Goal: Task Accomplishment & Management: Manage account settings

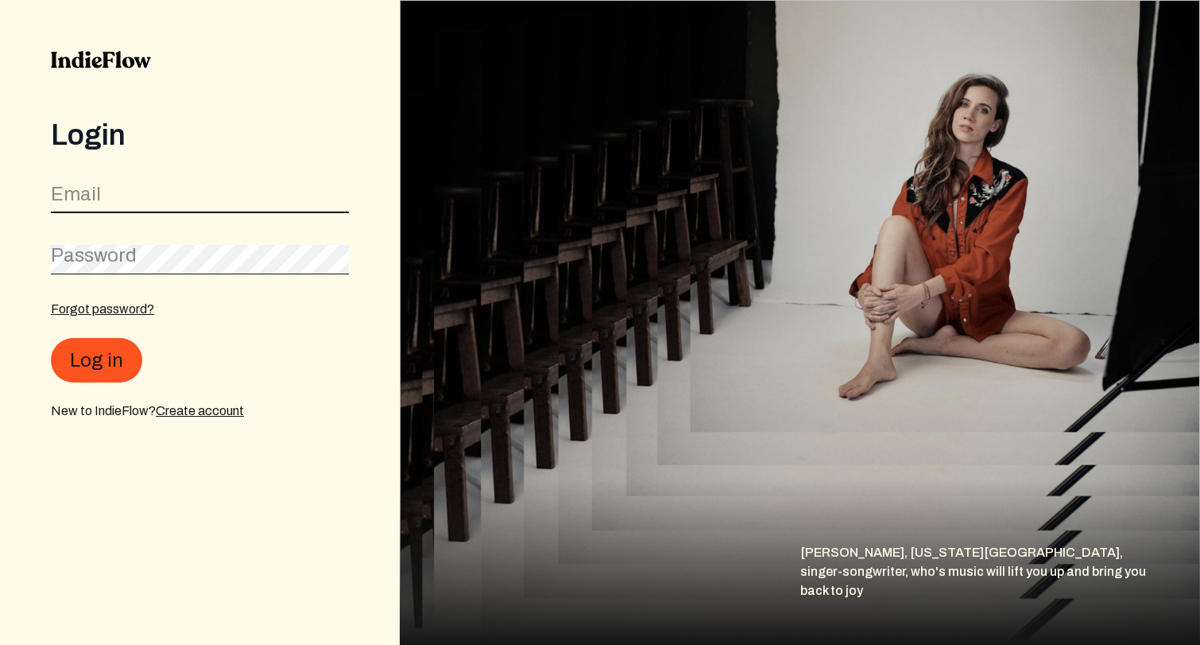
click at [118, 196] on input "email" at bounding box center [200, 198] width 298 height 30
click at [0, 644] on com-1password-button at bounding box center [0, 645] width 0 height 0
type input "[PERSON_NAME][EMAIL_ADDRESS][DOMAIN_NAME]"
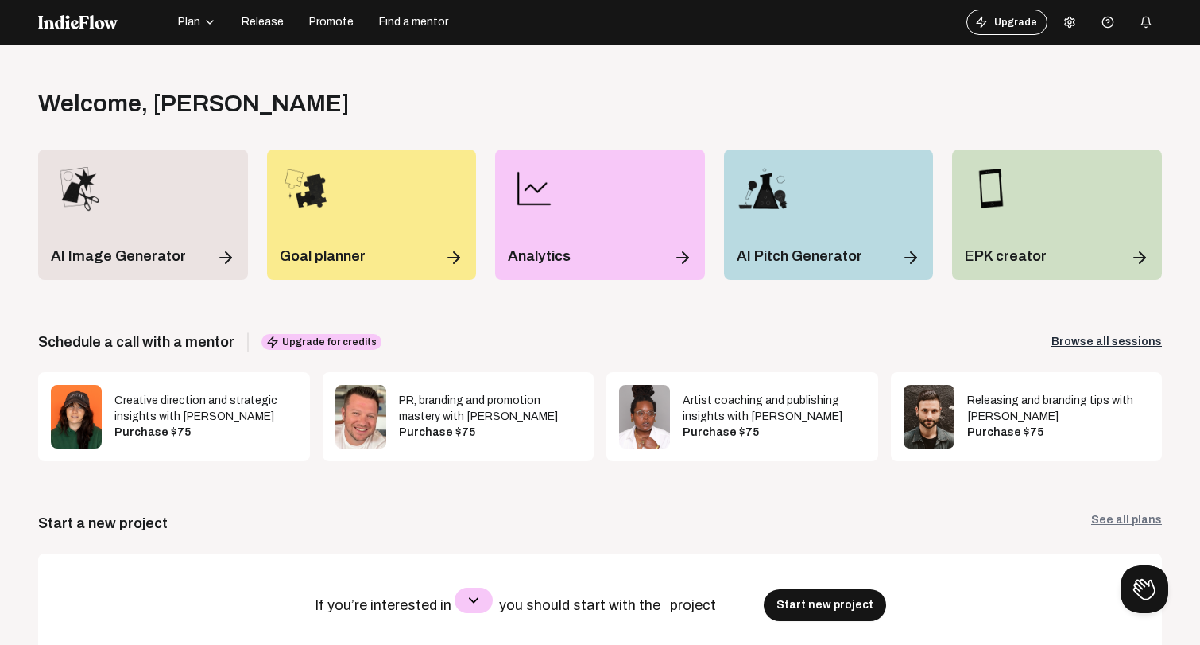
click at [1076, 28] on icon at bounding box center [1070, 22] width 13 height 13
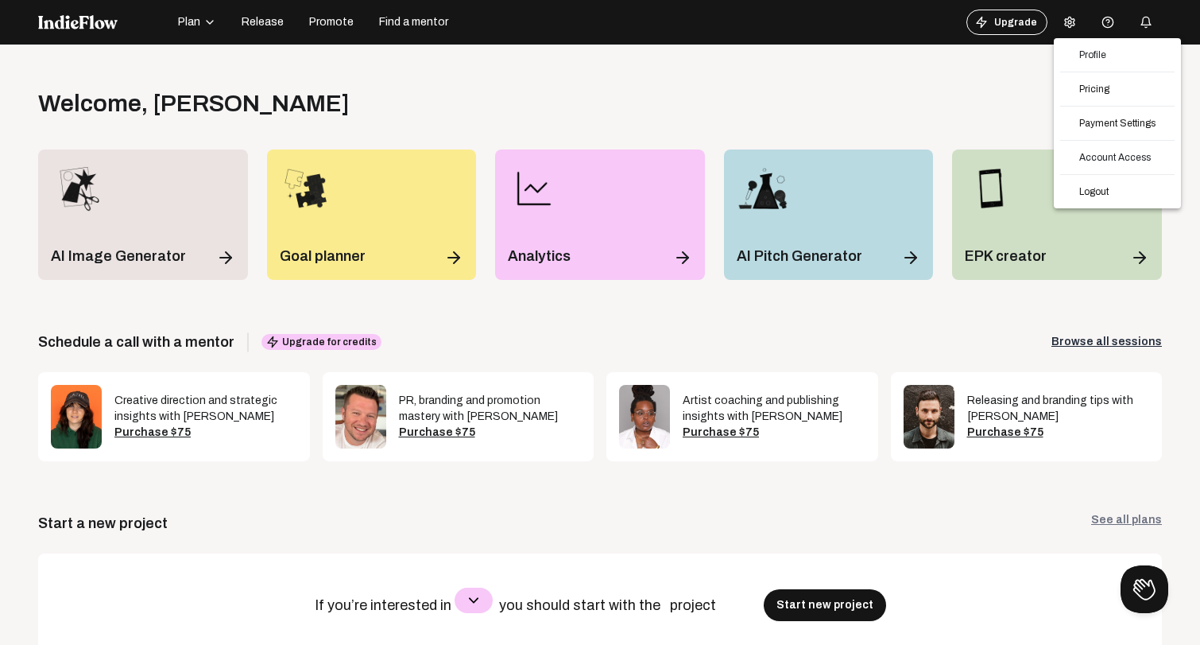
click at [1098, 102] on div "Profile Pricing Payment Settings Account Access Logout" at bounding box center [1117, 123] width 127 height 170
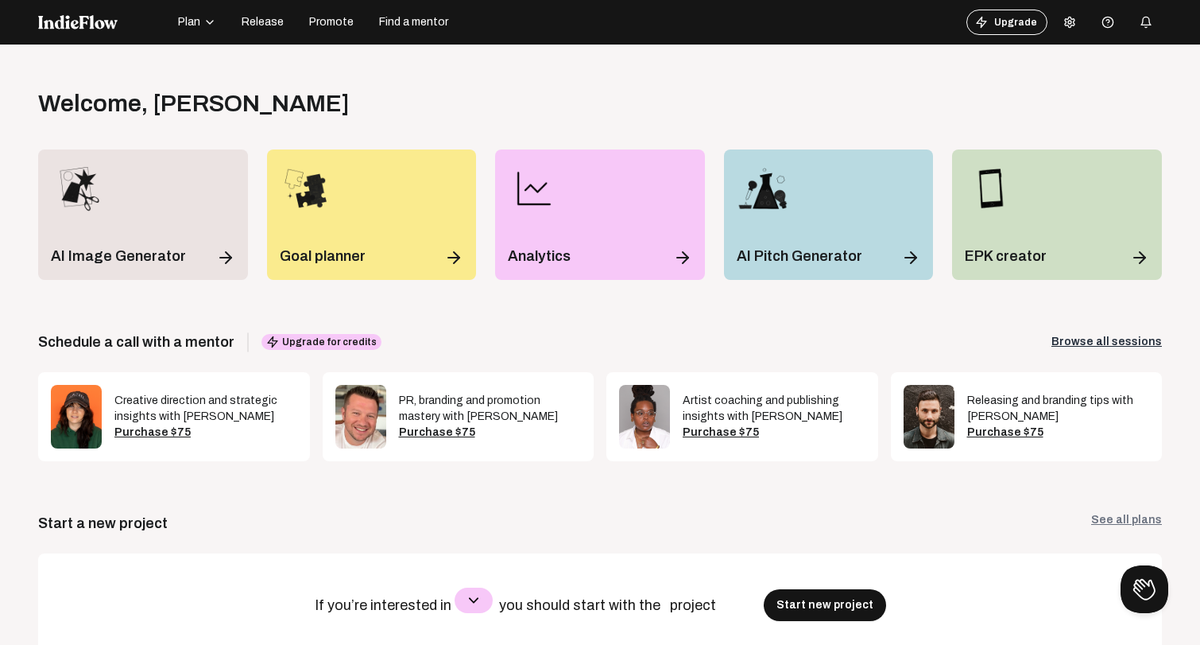
click at [1070, 38] on div "Upgrade Help center" at bounding box center [1065, 22] width 196 height 51
click at [1069, 25] on icon at bounding box center [1070, 22] width 13 height 13
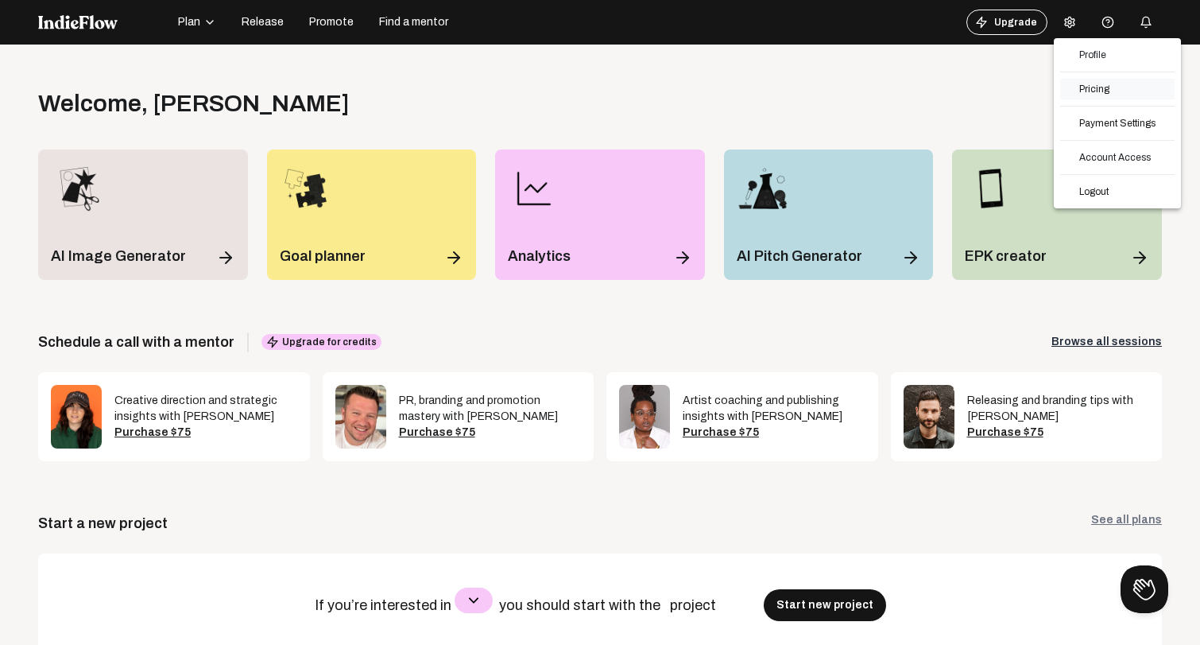
click at [1083, 89] on link "Pricing" at bounding box center [1118, 89] width 114 height 21
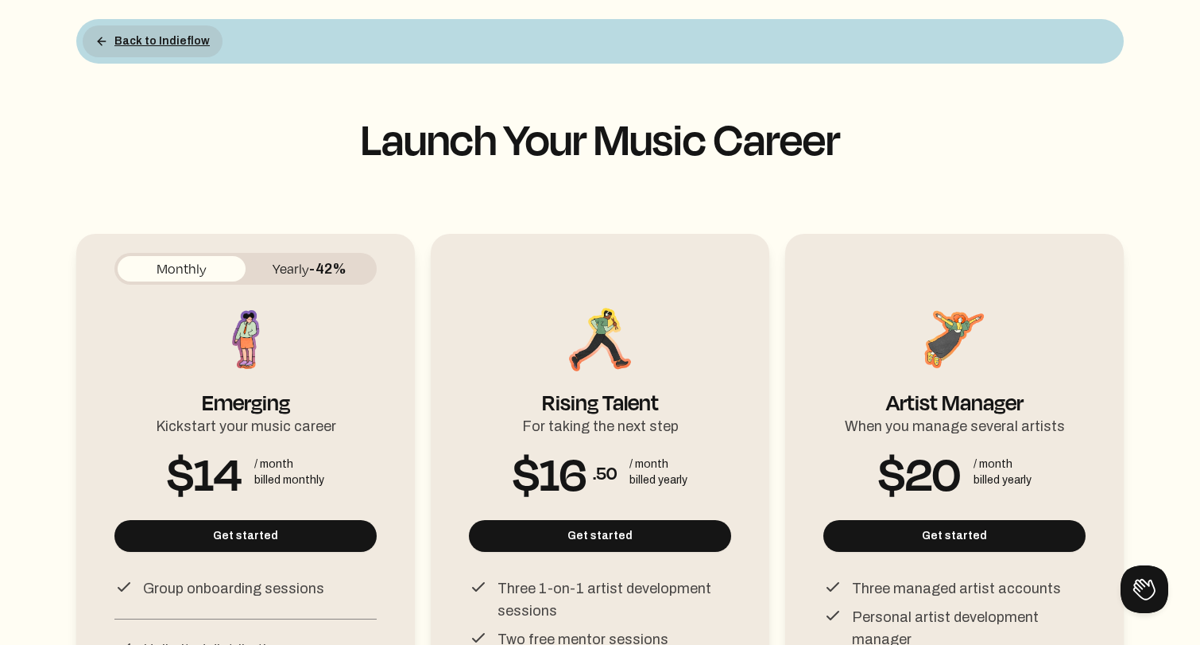
click at [134, 38] on button "Back to Indieflow" at bounding box center [153, 41] width 140 height 32
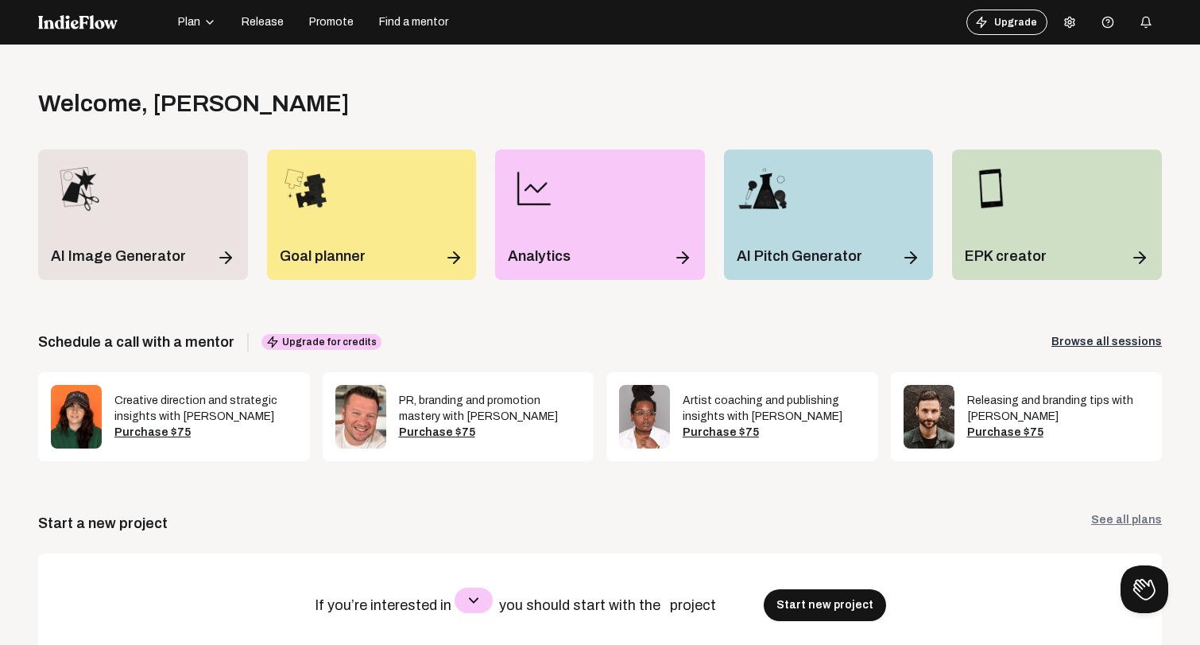
click at [205, 20] on icon "button" at bounding box center [210, 22] width 13 height 13
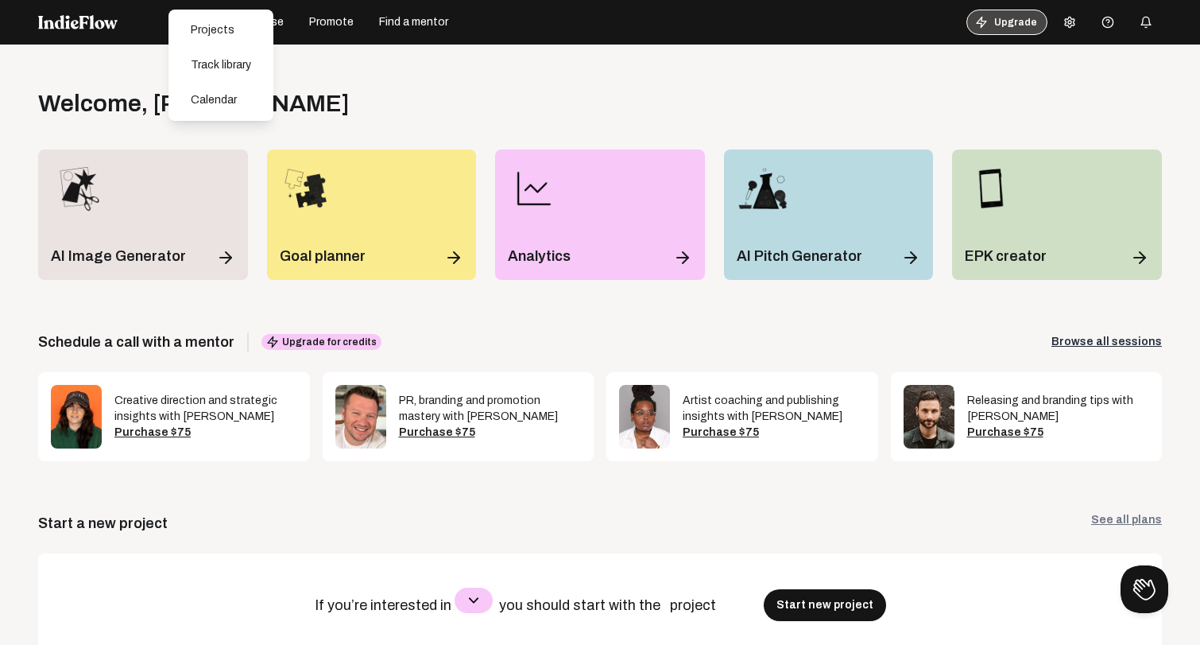
click at [1022, 21] on button "Upgrade" at bounding box center [1007, 22] width 81 height 25
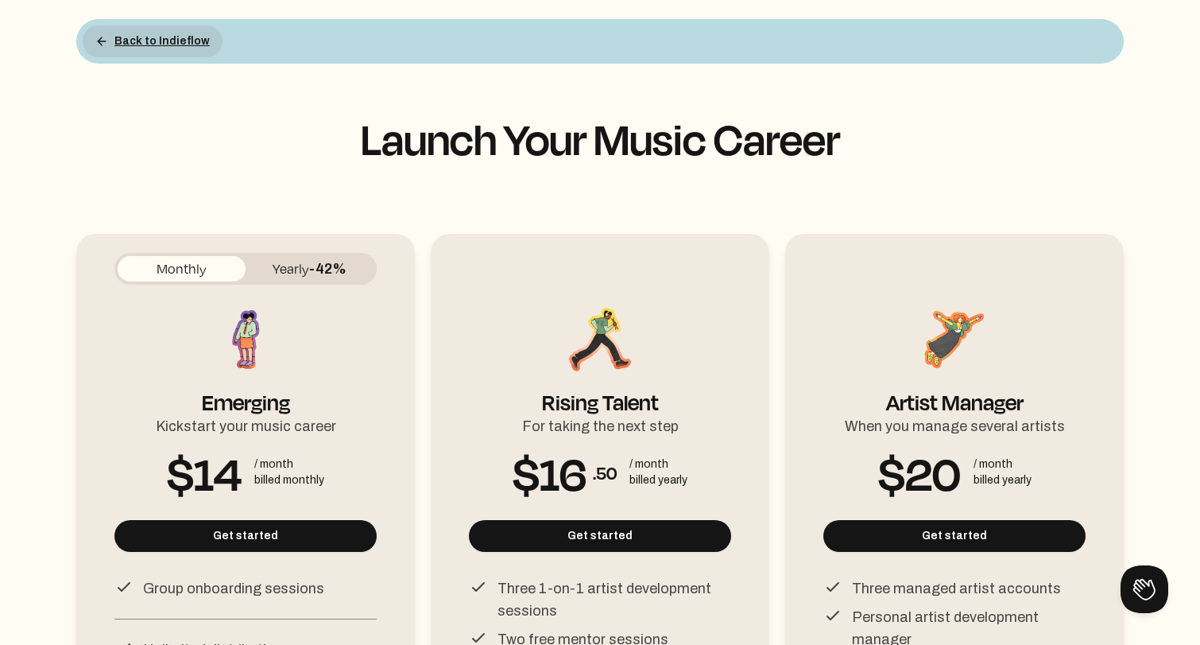
click at [147, 37] on button "Back to Indieflow" at bounding box center [153, 41] width 140 height 32
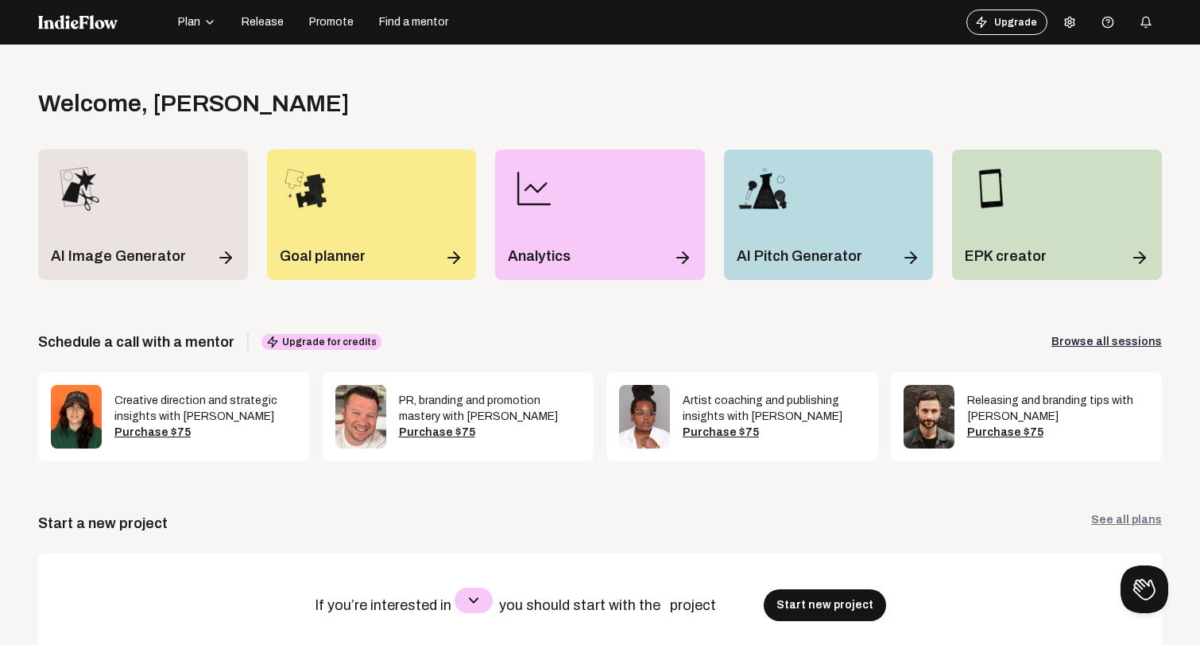
click at [1101, 24] on div "Upgrade Help center" at bounding box center [1065, 22] width 196 height 51
click at [1065, 21] on icon at bounding box center [1070, 22] width 13 height 13
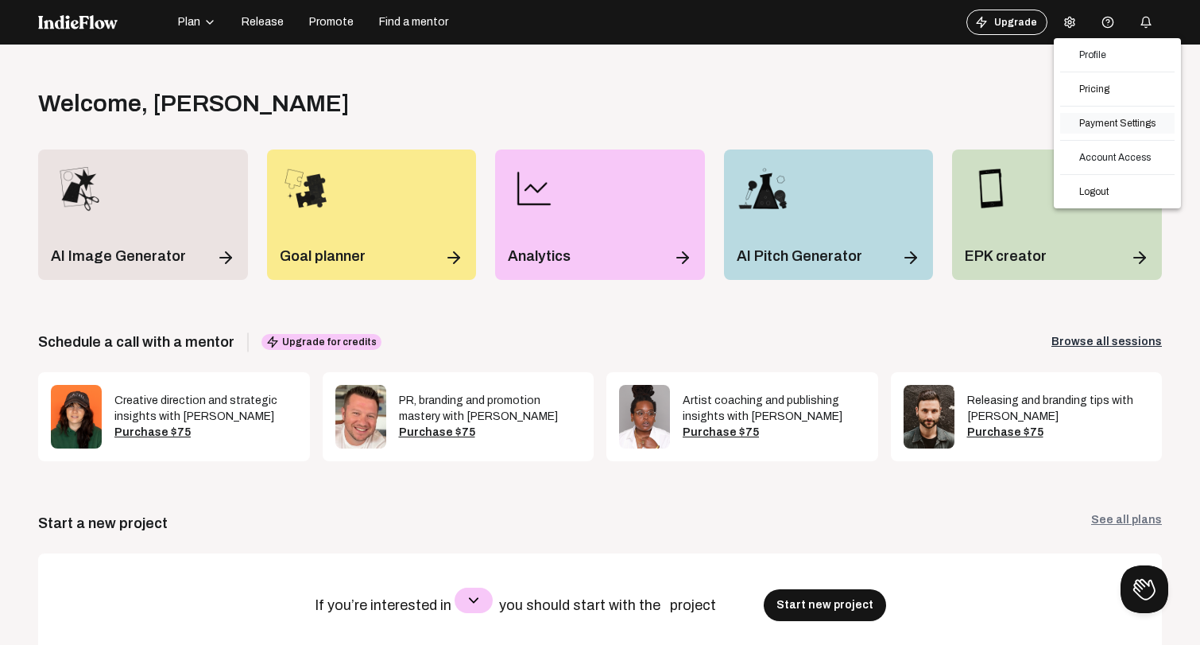
click at [1104, 125] on link "Payment Settings" at bounding box center [1118, 123] width 114 height 21
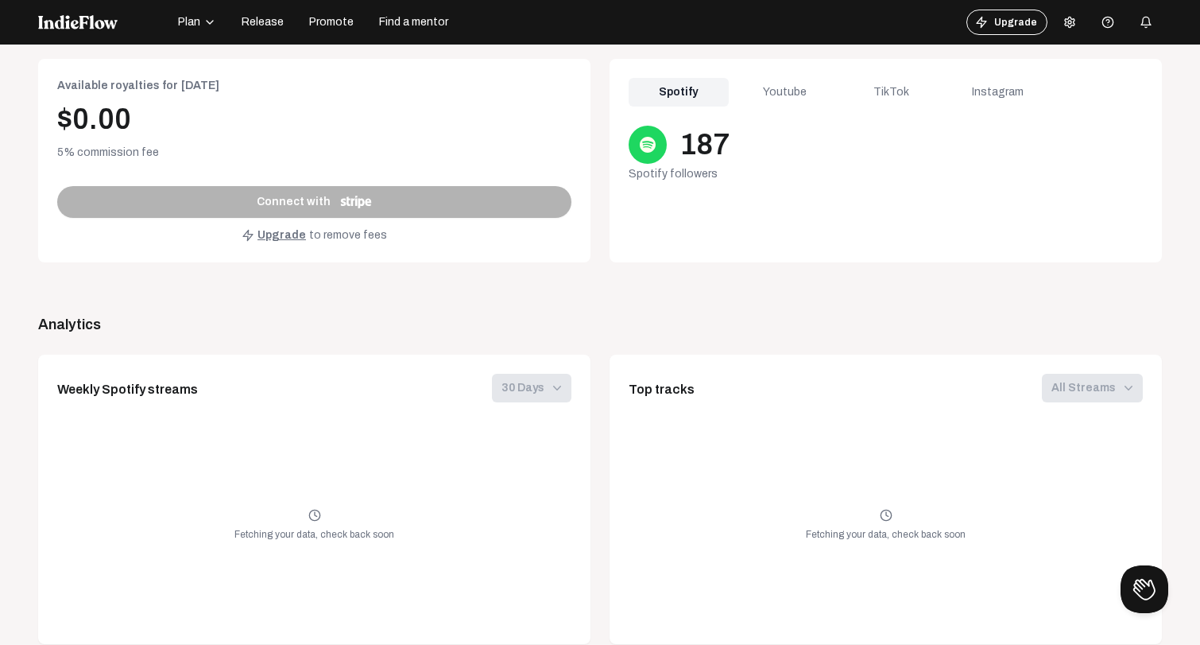
scroll to position [857, 0]
